Goal: Find specific page/section: Find specific page/section

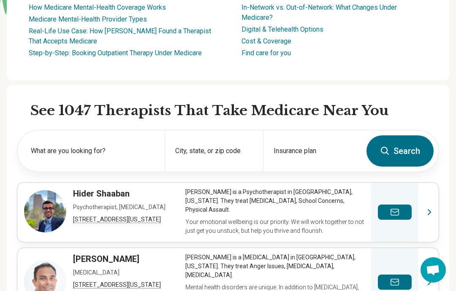
scroll to position [195, 0]
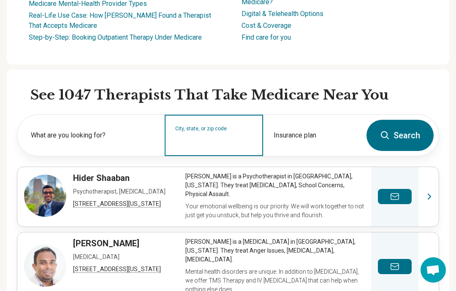
click at [213, 136] on input "City, state, or zip code" at bounding box center [214, 141] width 78 height 10
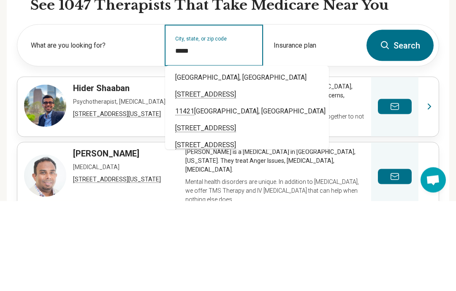
type input "*****"
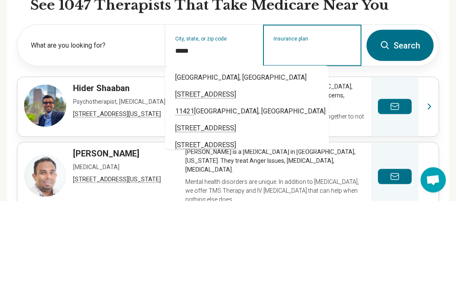
click at [325, 136] on input "Insurance plan" at bounding box center [312, 141] width 78 height 10
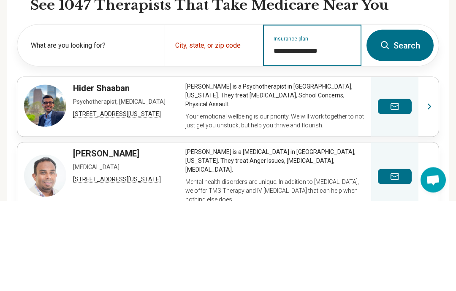
type input "**********"
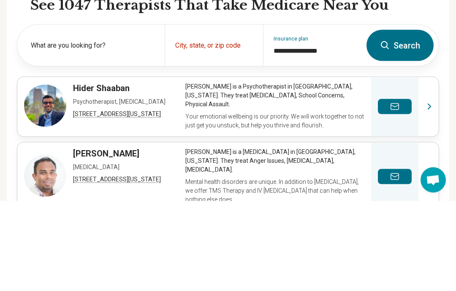
click at [398, 120] on button "Search" at bounding box center [399, 135] width 67 height 31
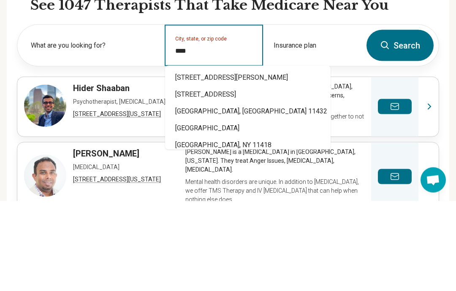
type input "*****"
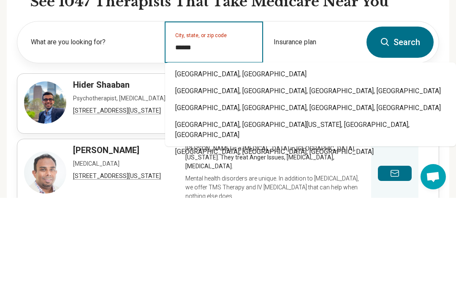
type input "**********"
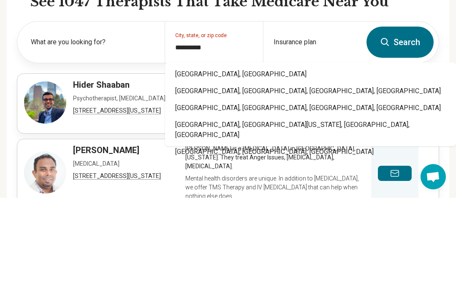
click at [211, 167] on link "View profile" at bounding box center [227, 197] width 421 height 60
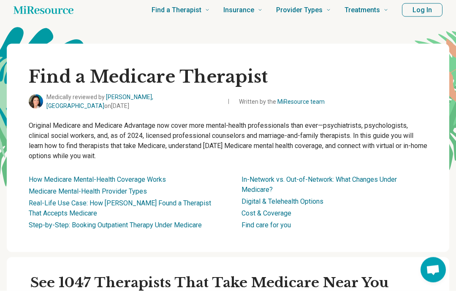
scroll to position [0, 0]
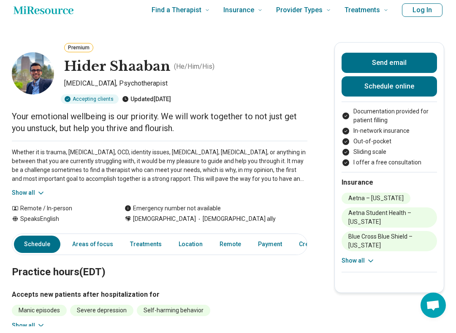
click at [130, 71] on h1 "Hider Shaaban" at bounding box center [117, 74] width 106 height 18
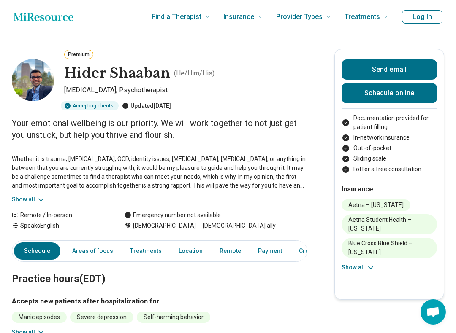
click at [124, 72] on h1 "Hider Shaaban" at bounding box center [117, 74] width 106 height 18
click at [43, 85] on img at bounding box center [33, 80] width 42 height 42
click at [189, 76] on p "( He/Him/His )" at bounding box center [194, 73] width 41 height 10
click at [141, 81] on h1 "Hider Shaaban" at bounding box center [117, 74] width 106 height 18
click at [52, 91] on div "Premium Hider Shaaban ( He/Him/His ) Psychologist, Psychotherapist Accepting cl…" at bounding box center [159, 80] width 295 height 62
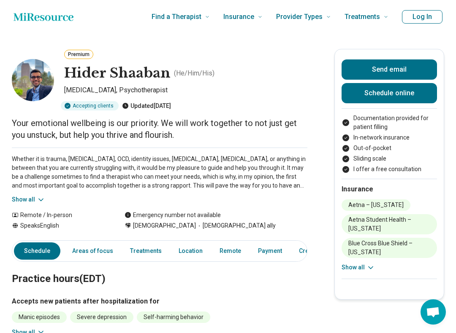
click at [29, 76] on img at bounding box center [33, 80] width 42 height 42
click at [32, 70] on img at bounding box center [33, 80] width 42 height 42
click at [26, 73] on img at bounding box center [33, 80] width 42 height 42
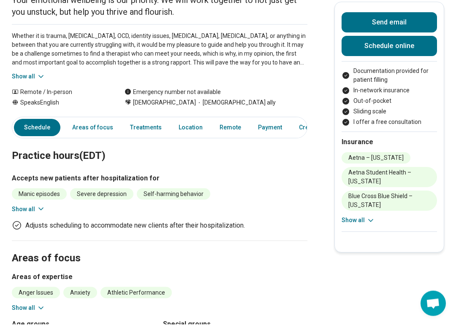
scroll to position [124, 0]
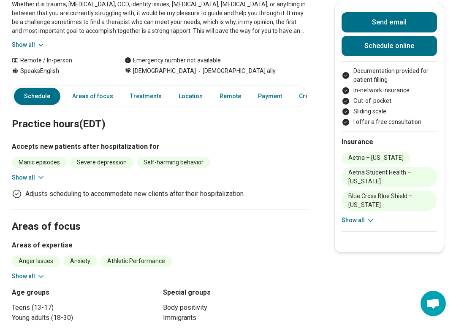
click at [186, 96] on link "Location" at bounding box center [190, 104] width 34 height 17
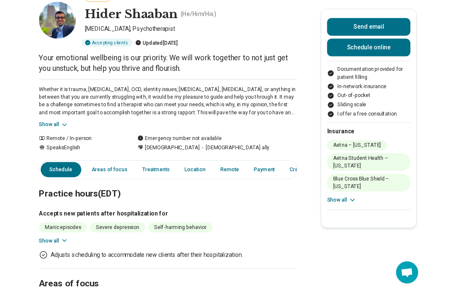
scroll to position [0, 0]
